Goal: Check status: Check status

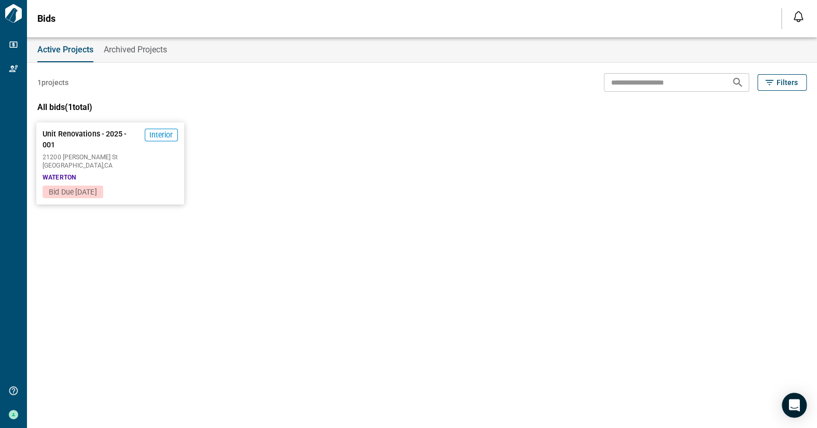
click at [154, 167] on span "[GEOGRAPHIC_DATA] , [GEOGRAPHIC_DATA]" at bounding box center [110, 165] width 135 height 6
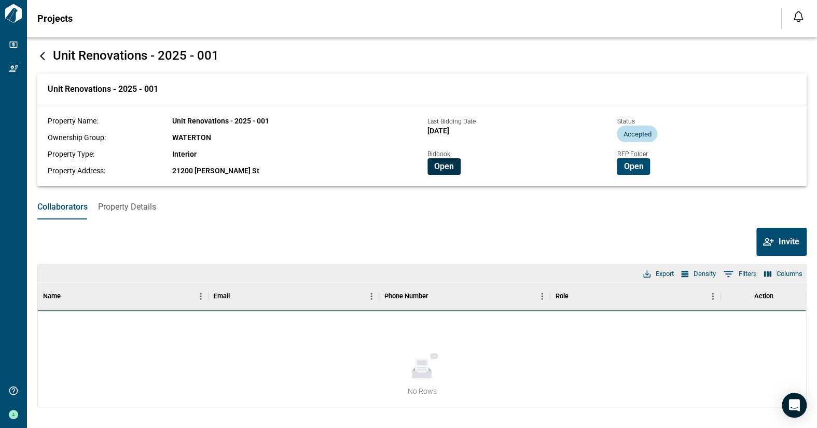
click at [445, 166] on span "Open" at bounding box center [444, 166] width 20 height 10
click at [638, 168] on span "Open" at bounding box center [633, 166] width 20 height 10
click at [442, 166] on span "Open" at bounding box center [444, 166] width 20 height 10
